Goal: Task Accomplishment & Management: Use online tool/utility

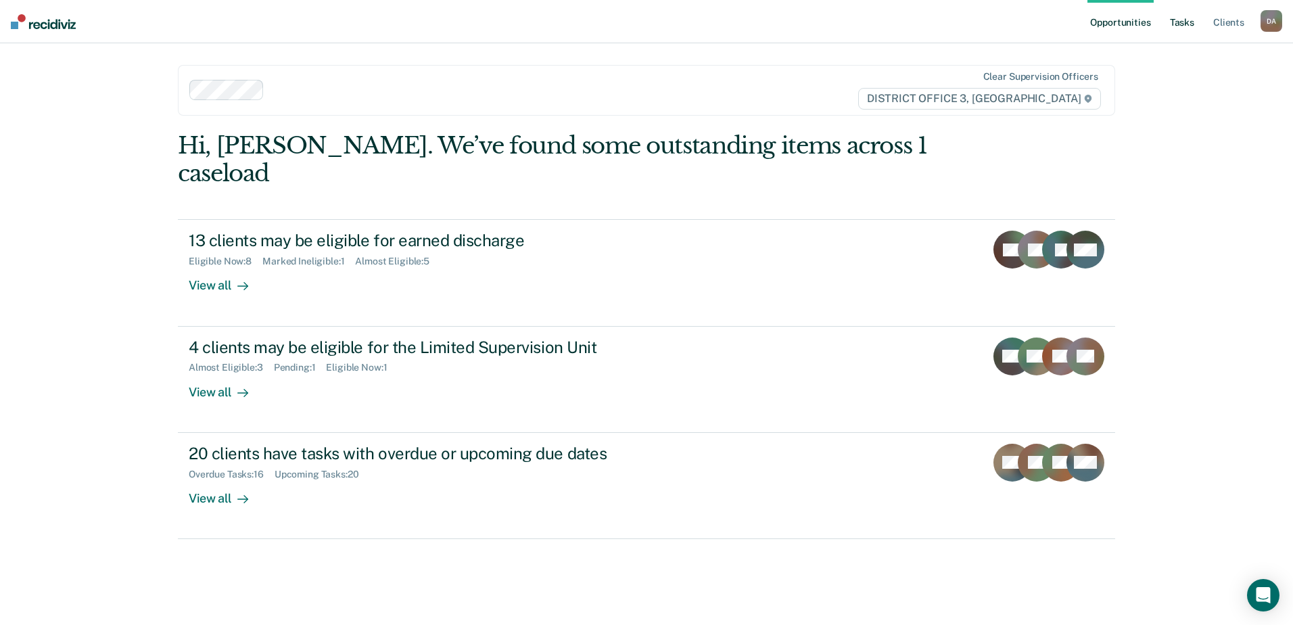
click at [1177, 24] on link "Tasks" at bounding box center [1182, 21] width 30 height 43
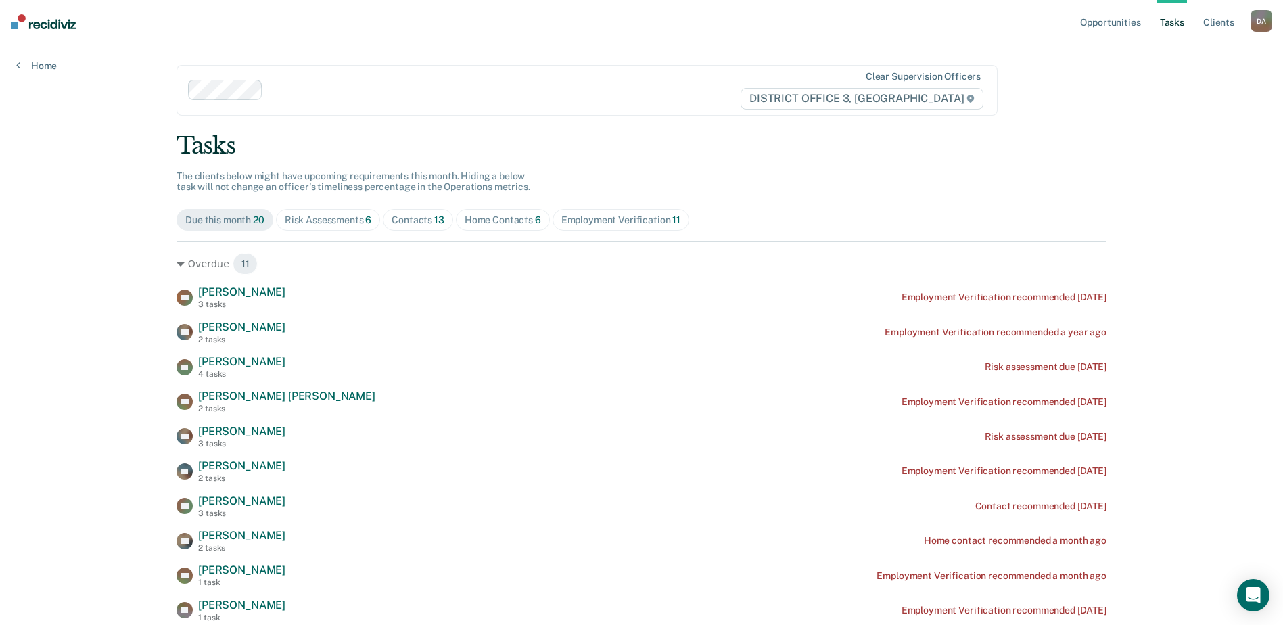
click at [404, 148] on div "Tasks" at bounding box center [641, 146] width 930 height 28
click at [349, 219] on div "Risk Assessments 6" at bounding box center [328, 219] width 87 height 11
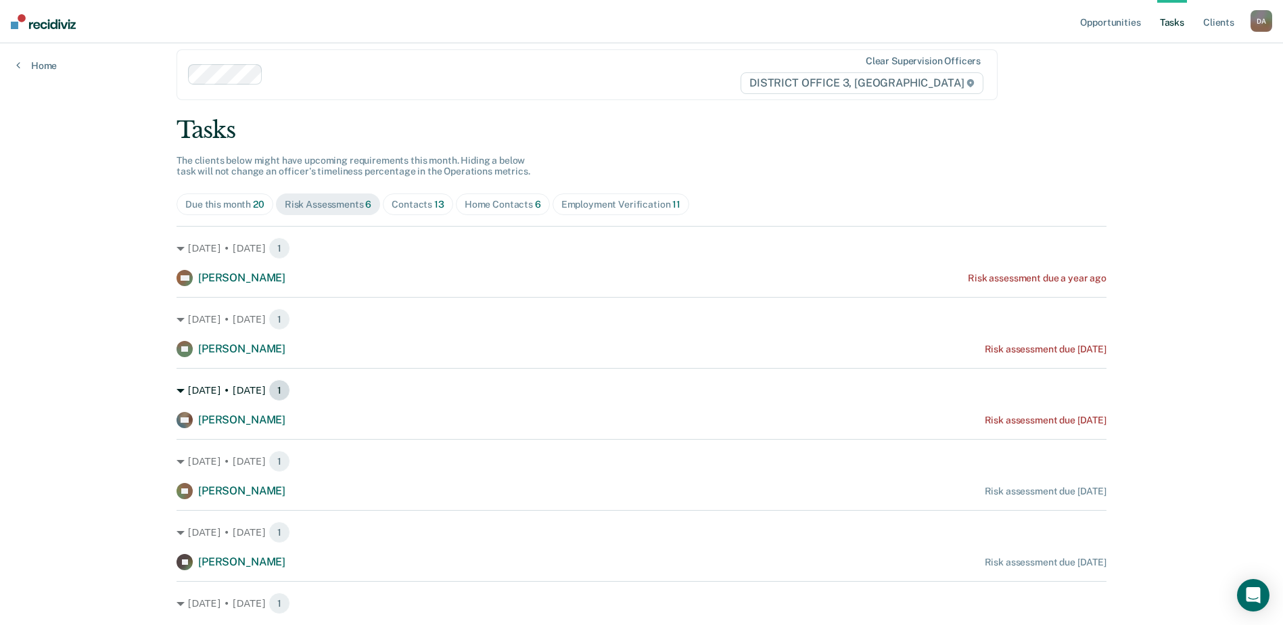
scroll to position [68, 0]
